Goal: Navigation & Orientation: Find specific page/section

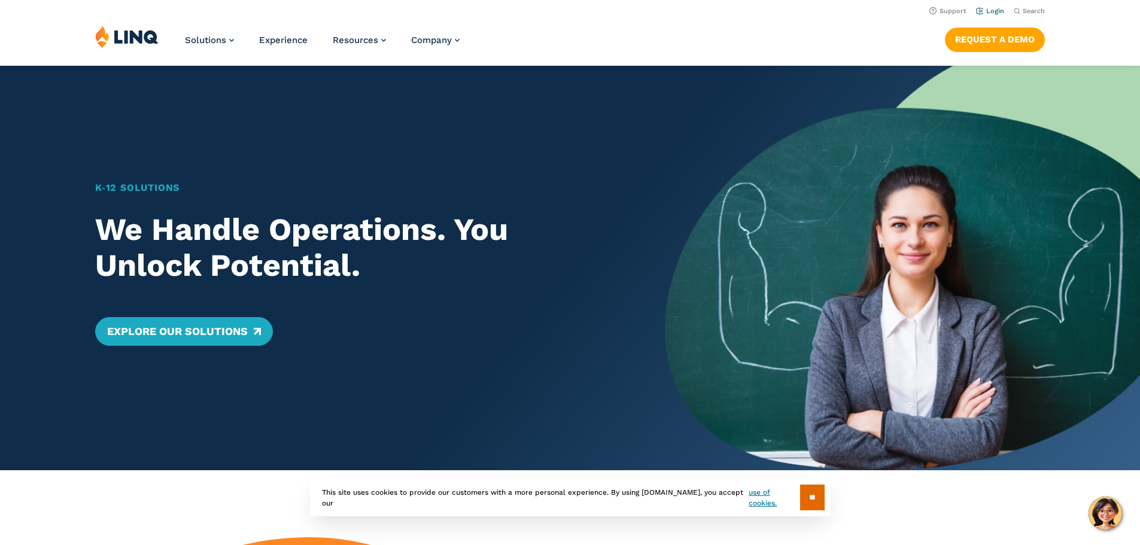
click at [998, 9] on link "Login" at bounding box center [990, 11] width 28 height 8
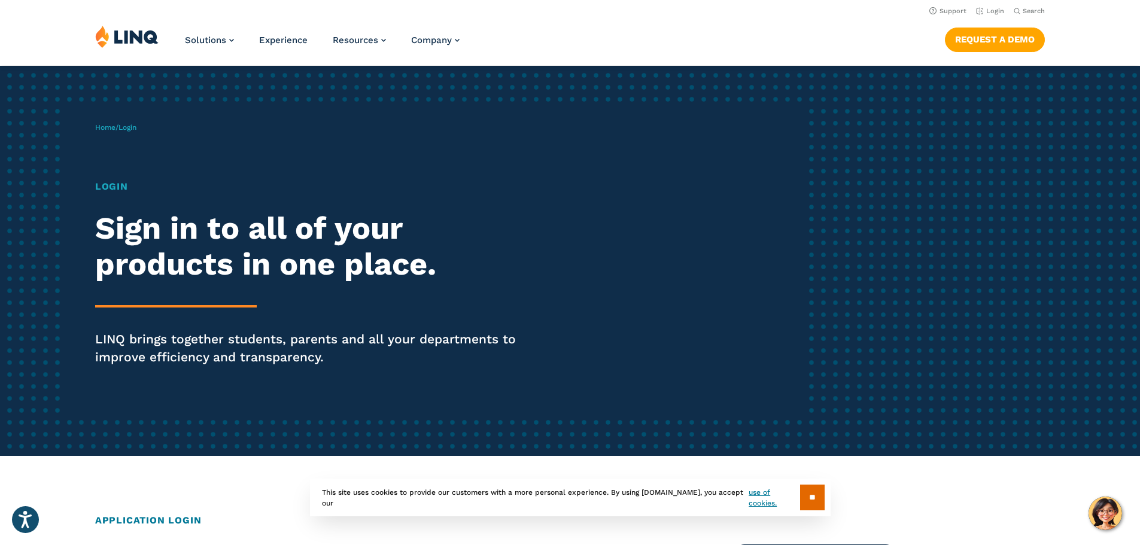
click at [108, 184] on h1 "Login" at bounding box center [314, 187] width 439 height 14
click at [118, 189] on h1 "Login" at bounding box center [314, 187] width 439 height 14
click at [136, 128] on span "Login" at bounding box center [128, 127] width 18 height 8
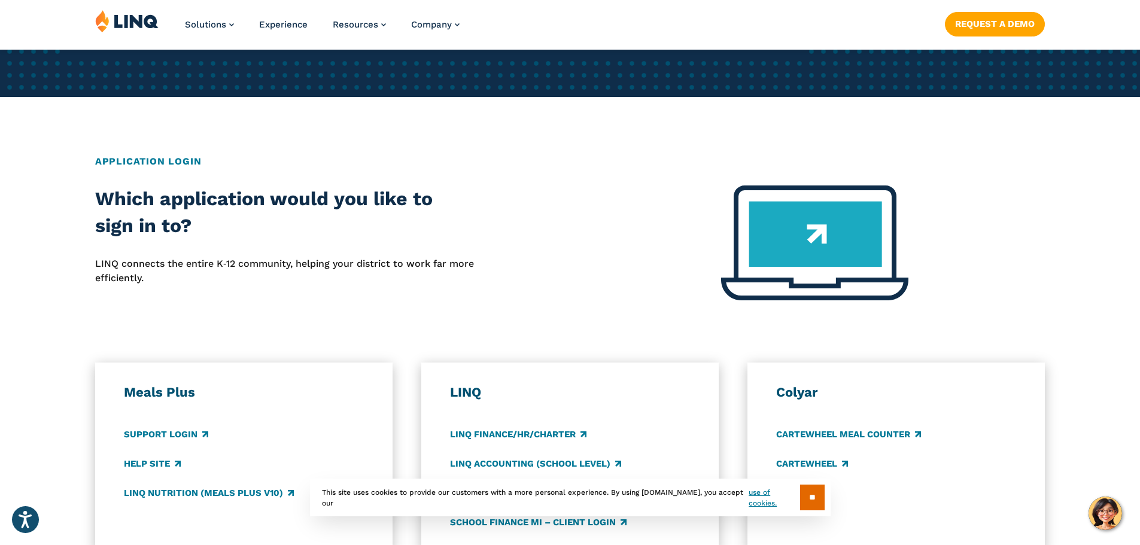
scroll to position [419, 0]
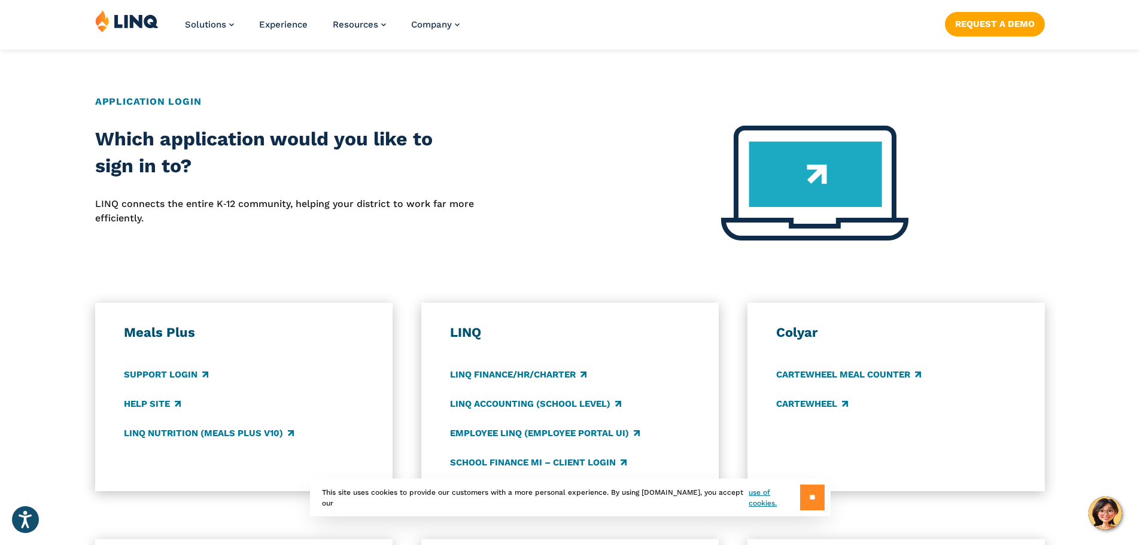
click at [817, 502] on input "**" at bounding box center [812, 498] width 25 height 26
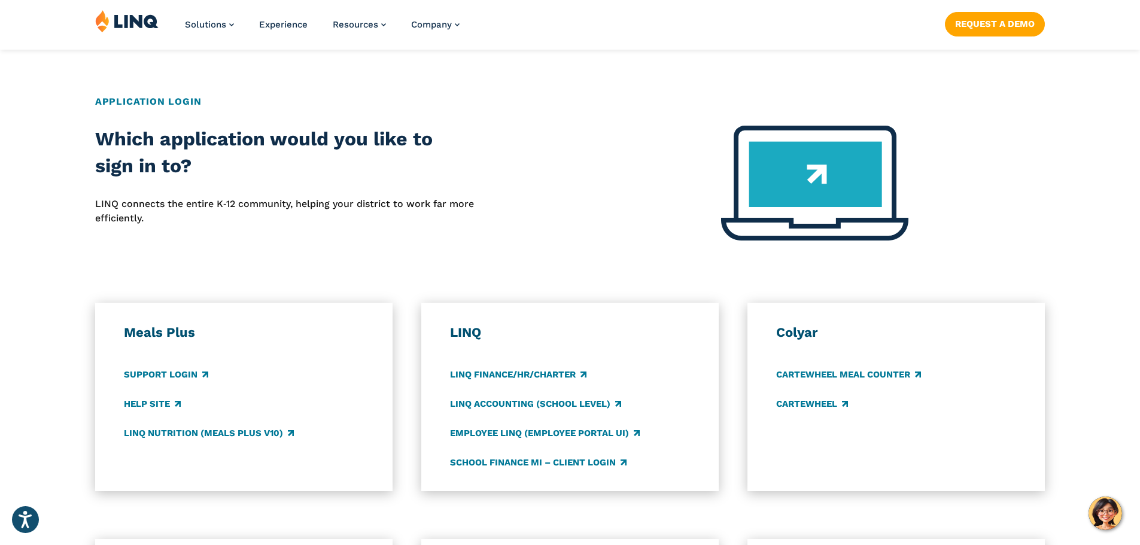
click at [849, 156] on img at bounding box center [814, 183] width 187 height 115
click at [540, 399] on link "LINQ Accounting (school level)" at bounding box center [535, 404] width 171 height 13
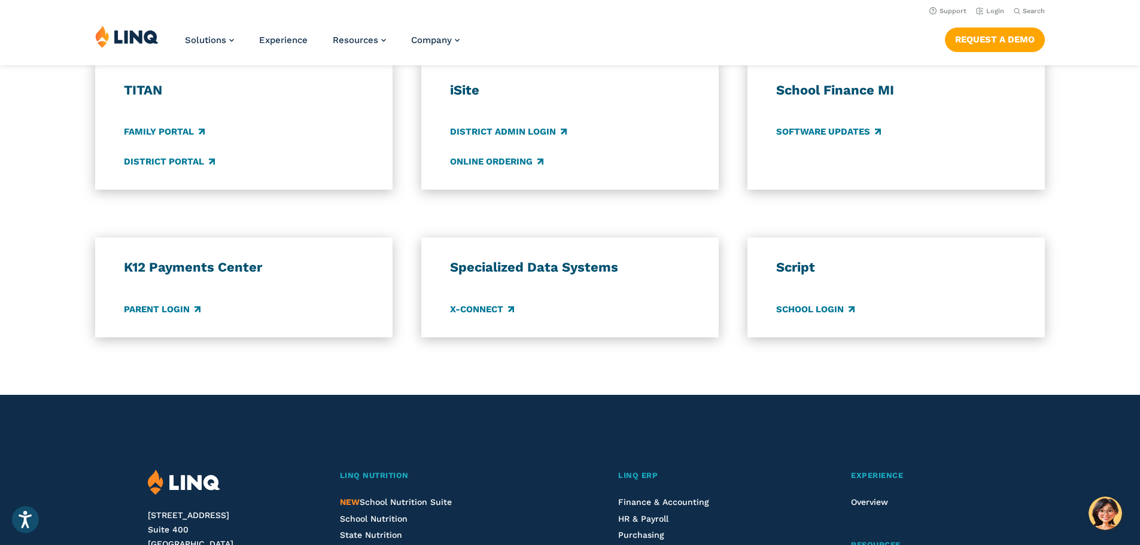
scroll to position [838, 0]
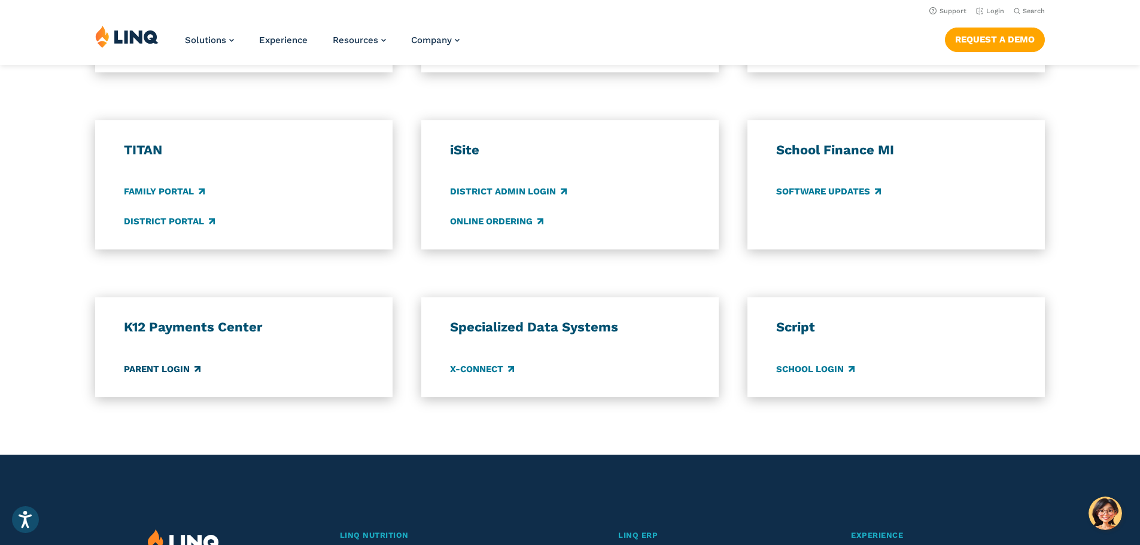
click at [144, 372] on link "Parent Login" at bounding box center [162, 369] width 77 height 13
